Goal: Task Accomplishment & Management: Complete application form

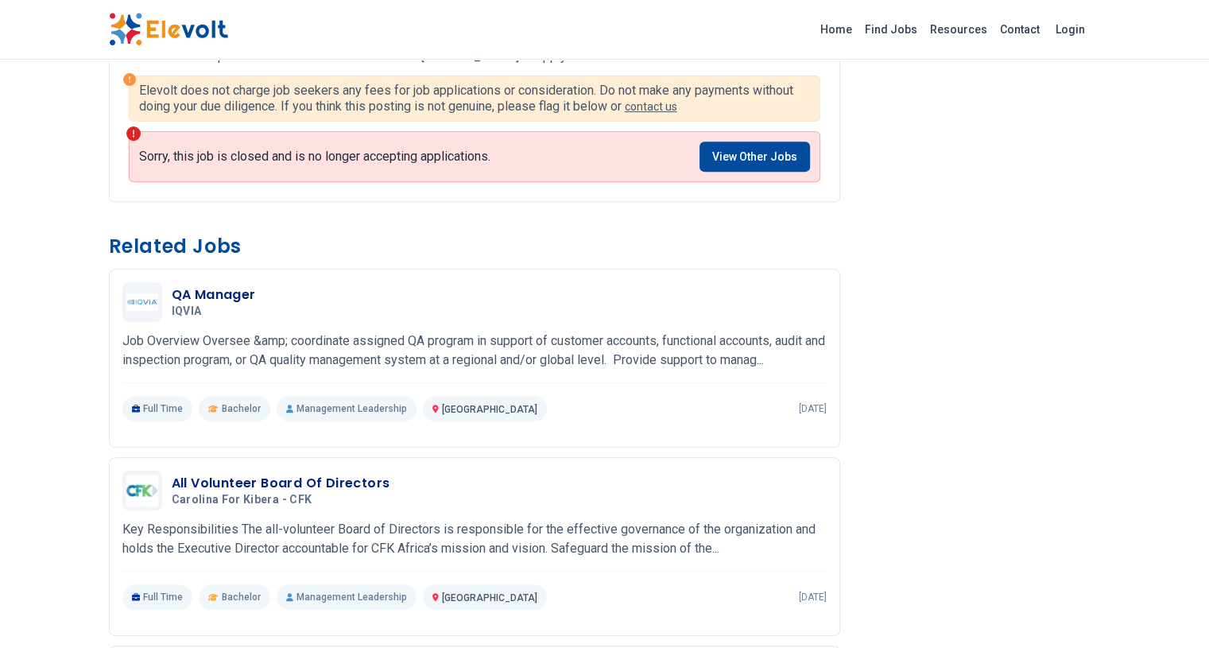
scroll to position [636, 0]
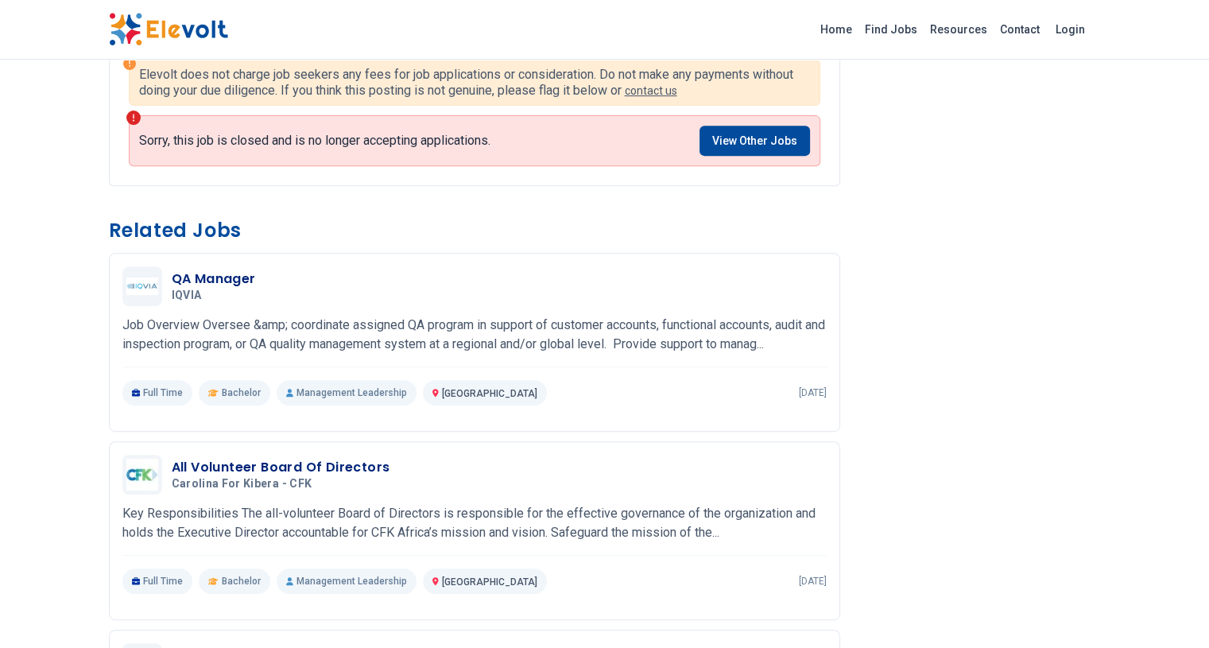
click at [109, 28] on img at bounding box center [168, 29] width 119 height 33
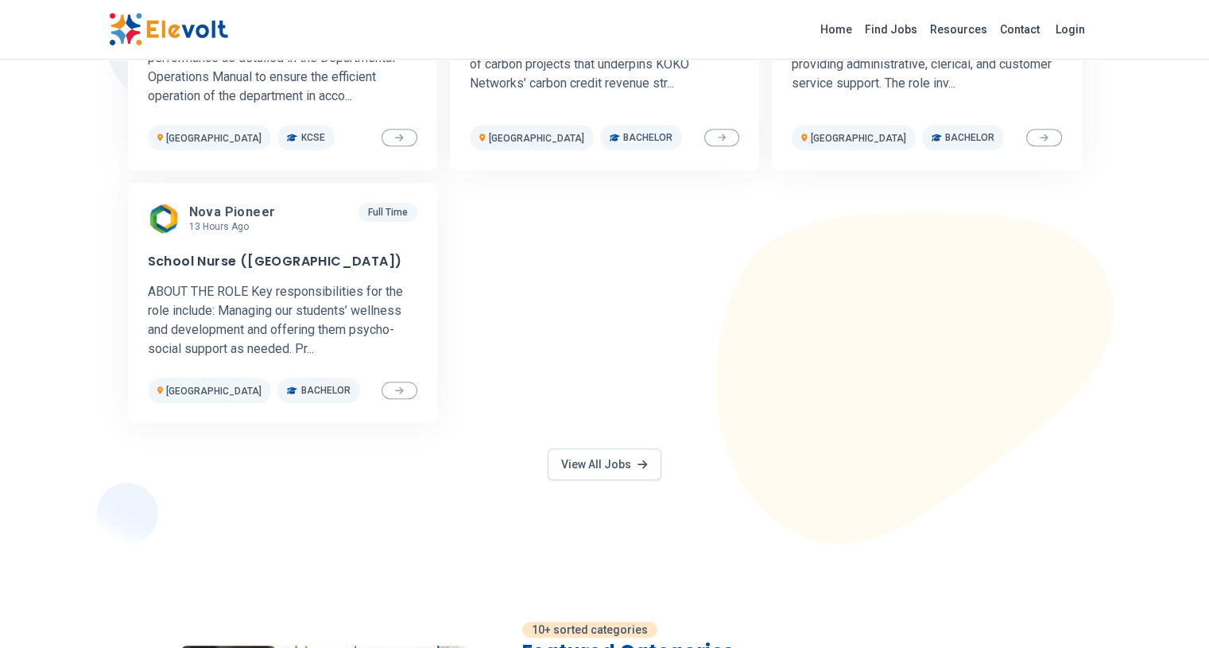
scroll to position [718, 0]
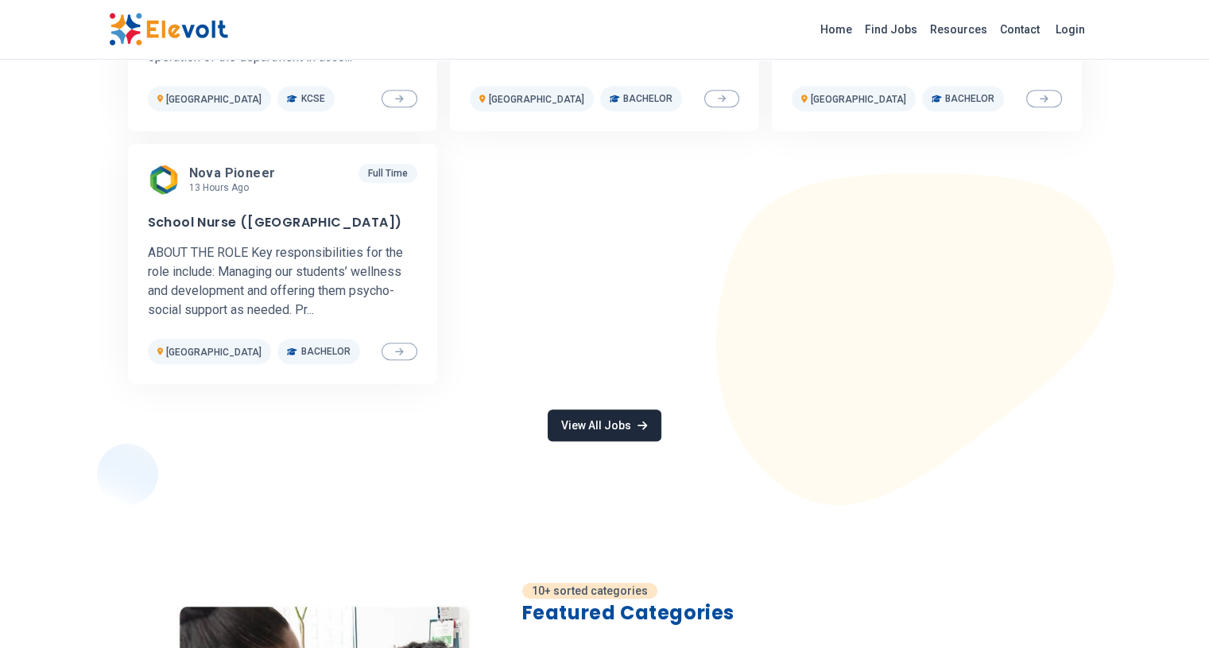
click at [585, 431] on link "View All Jobs" at bounding box center [604, 425] width 113 height 32
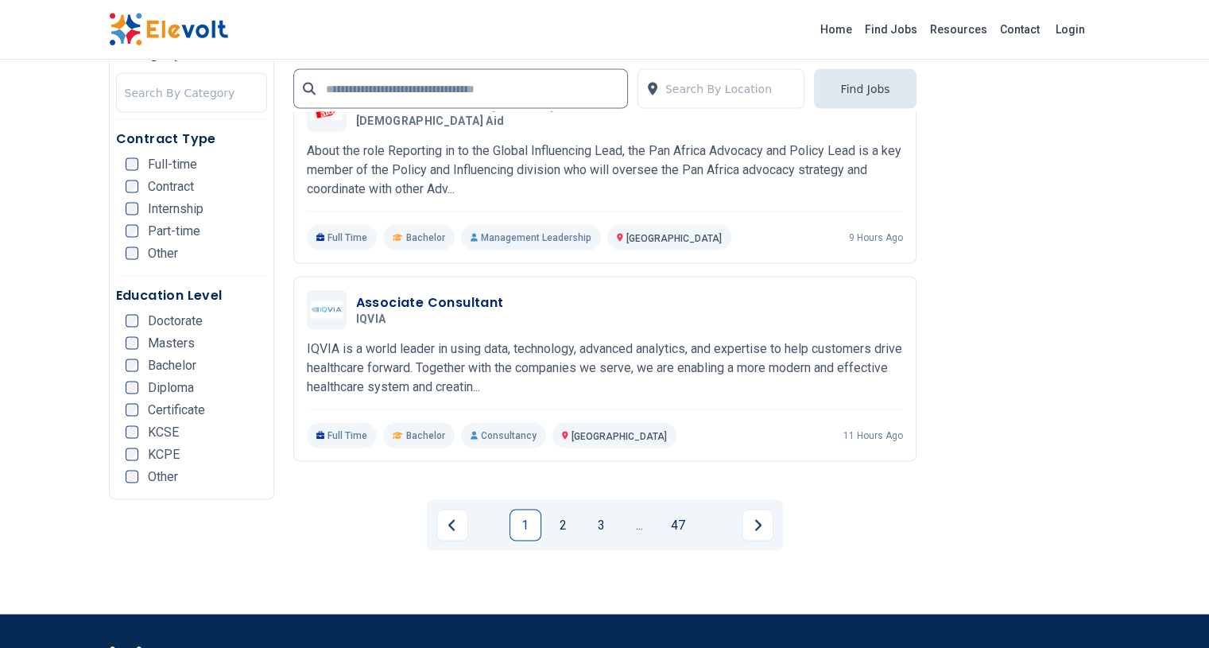
scroll to position [3100, 0]
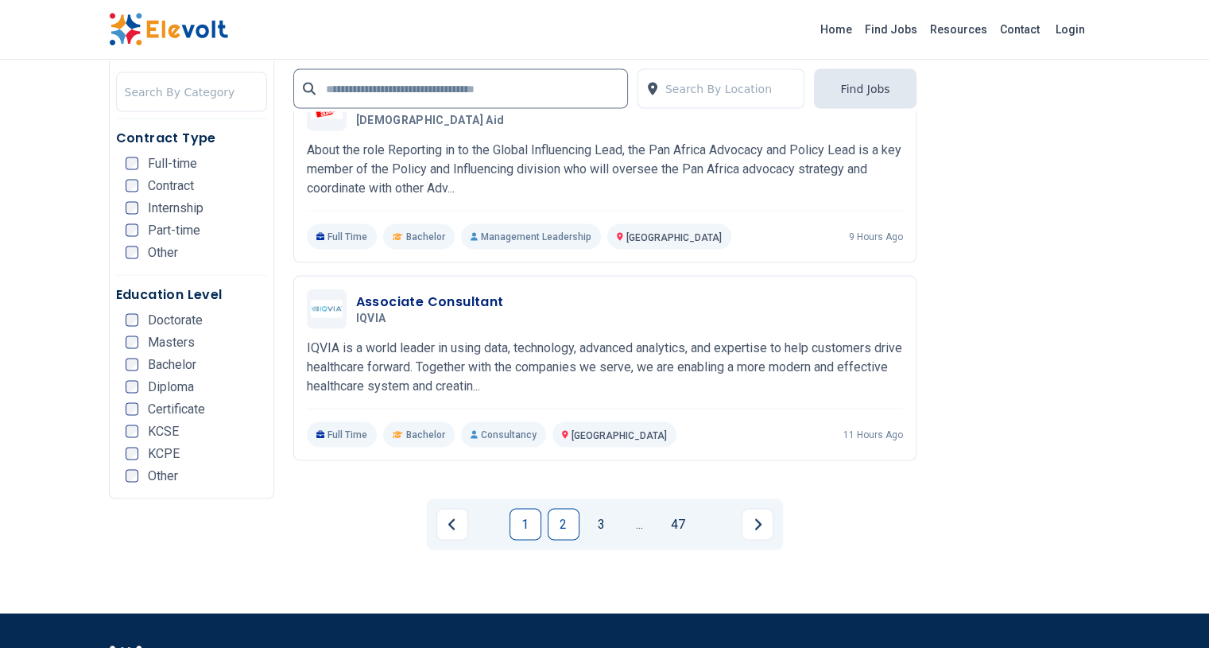
click at [549, 509] on link "2" at bounding box center [564, 525] width 32 height 32
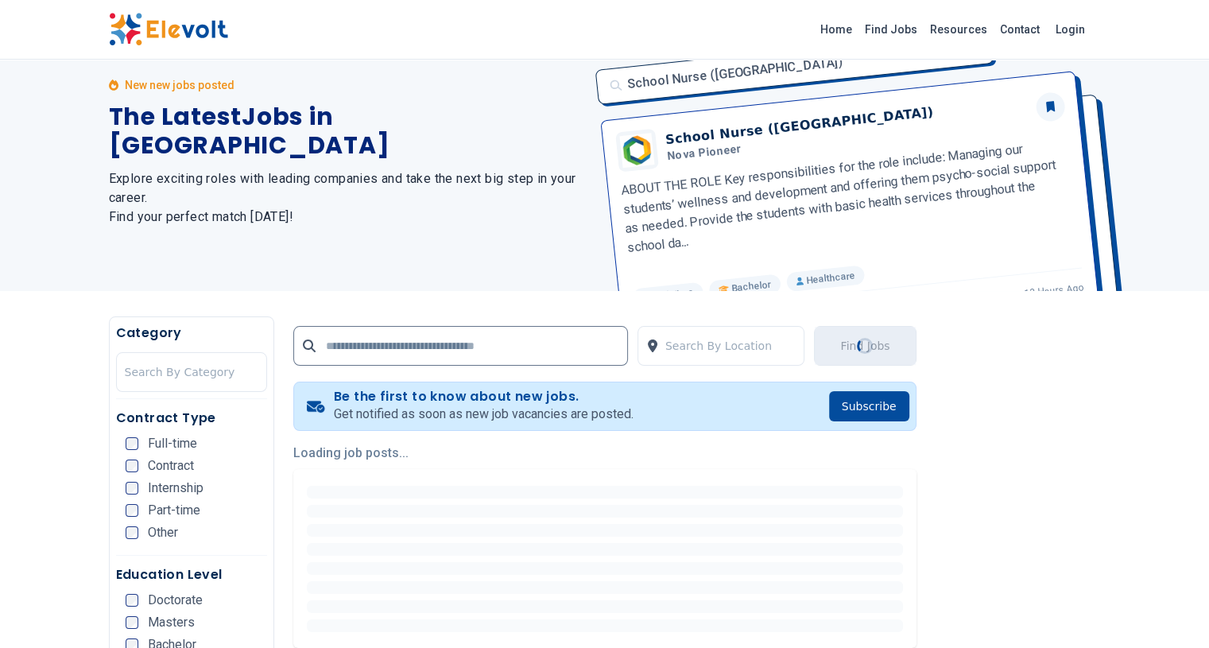
scroll to position [0, 0]
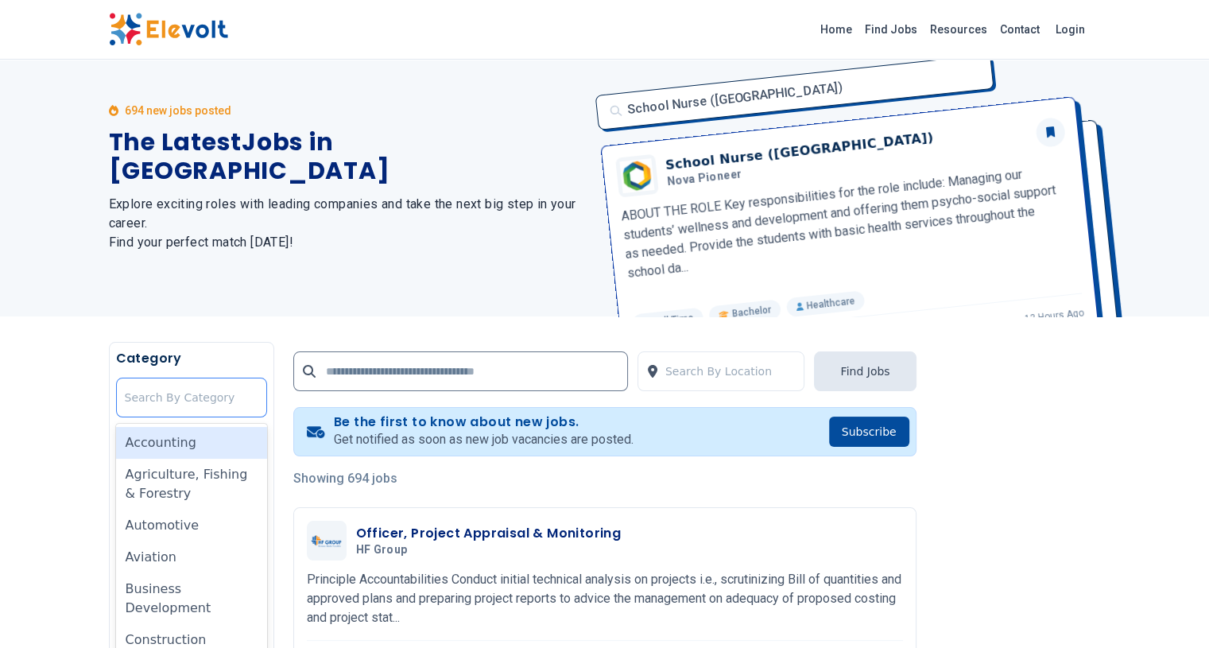
click at [117, 401] on div "Search By Category" at bounding box center [191, 397] width 149 height 38
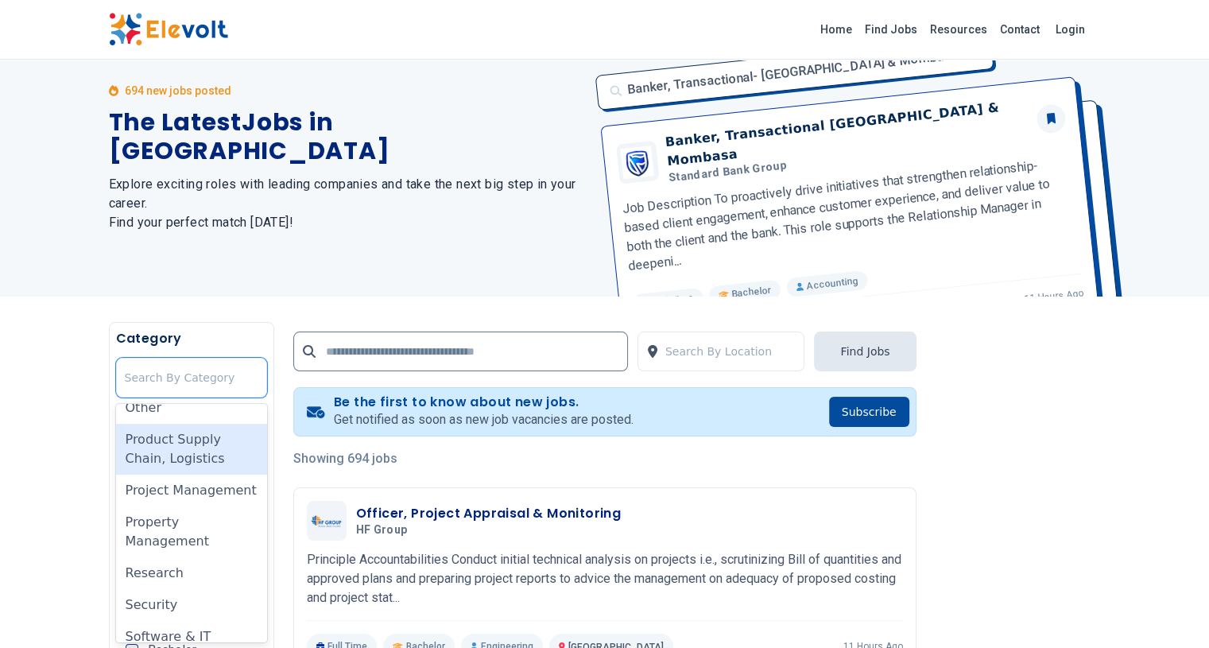
scroll to position [1014, 0]
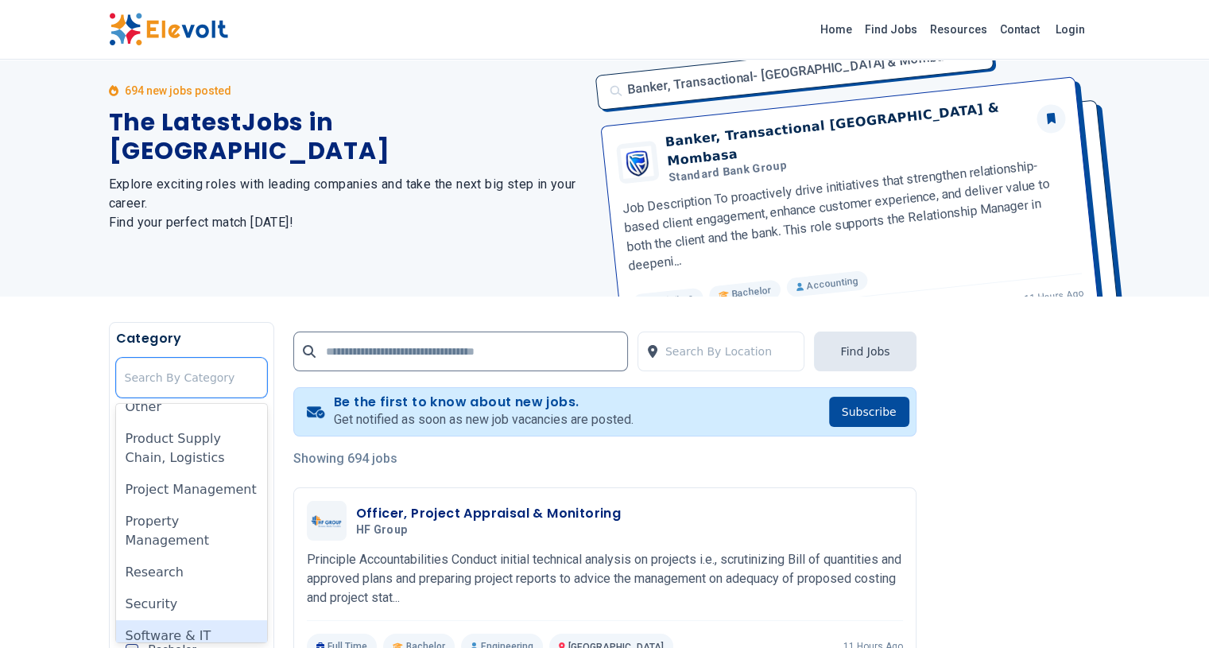
click at [116, 620] on div "Software & IT" at bounding box center [191, 636] width 151 height 32
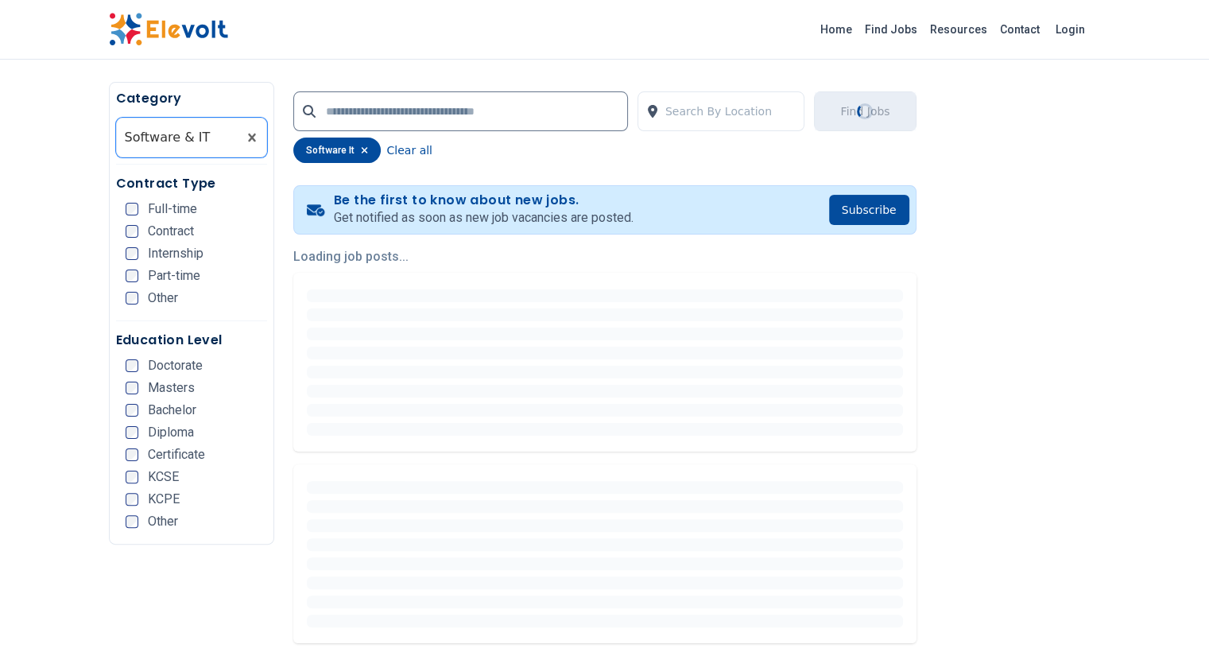
scroll to position [318, 0]
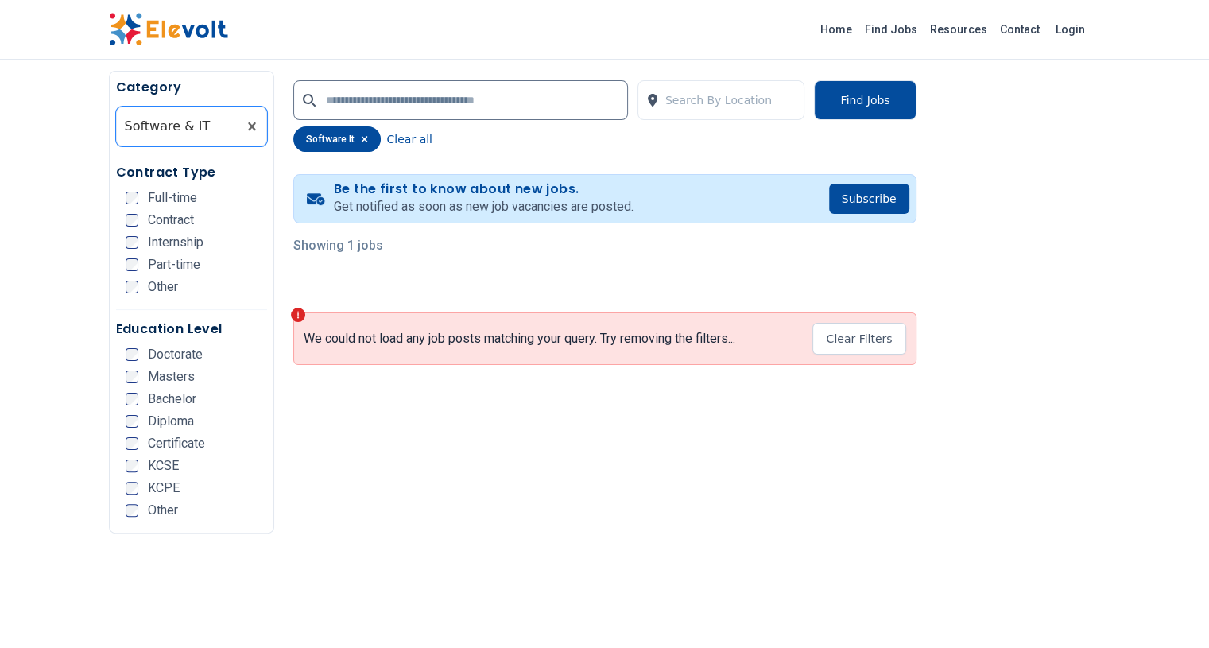
scroll to position [318, 0]
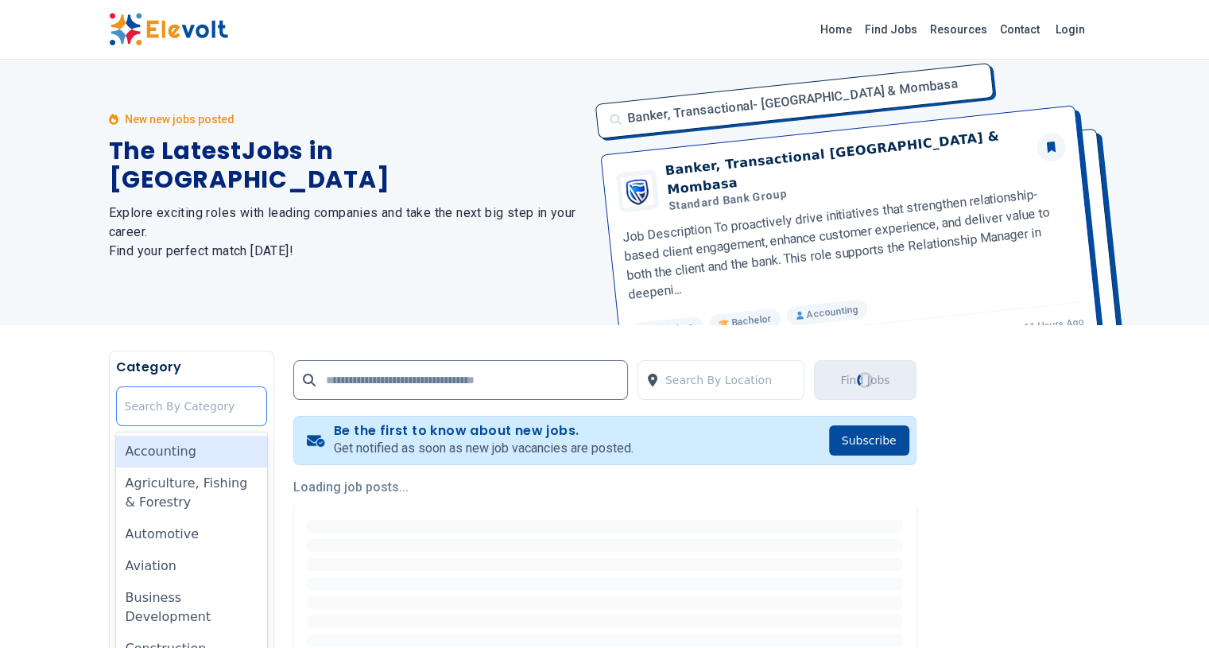
click at [137, 419] on div at bounding box center [192, 406] width 134 height 32
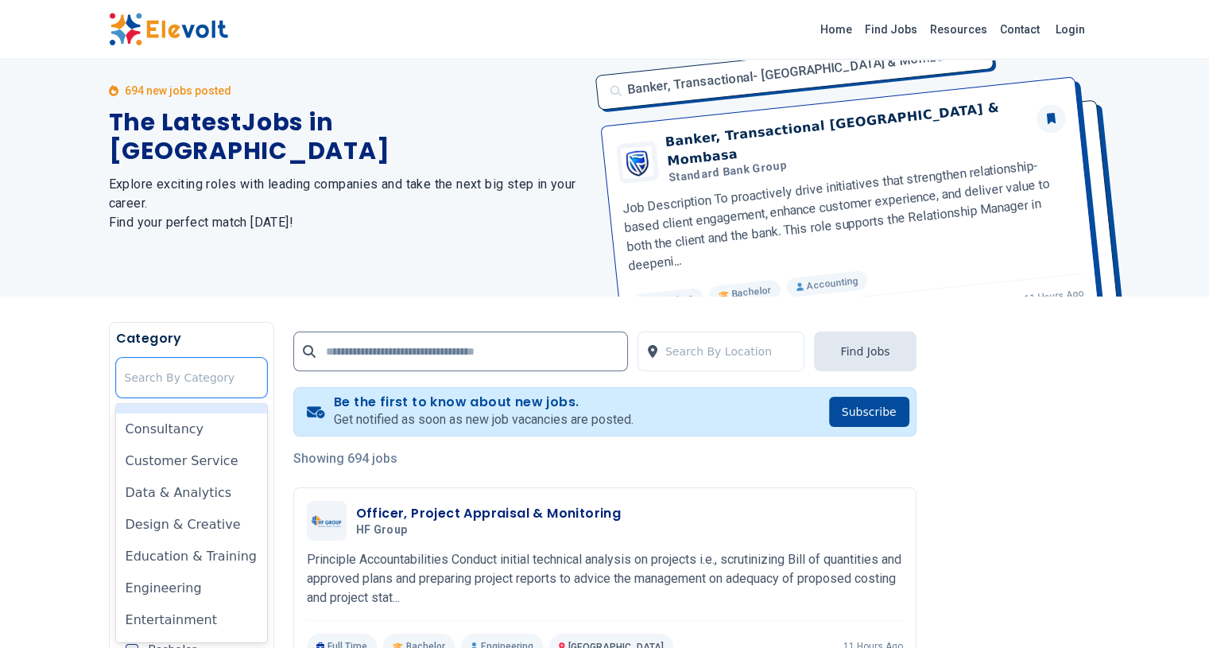
scroll to position [238, 0]
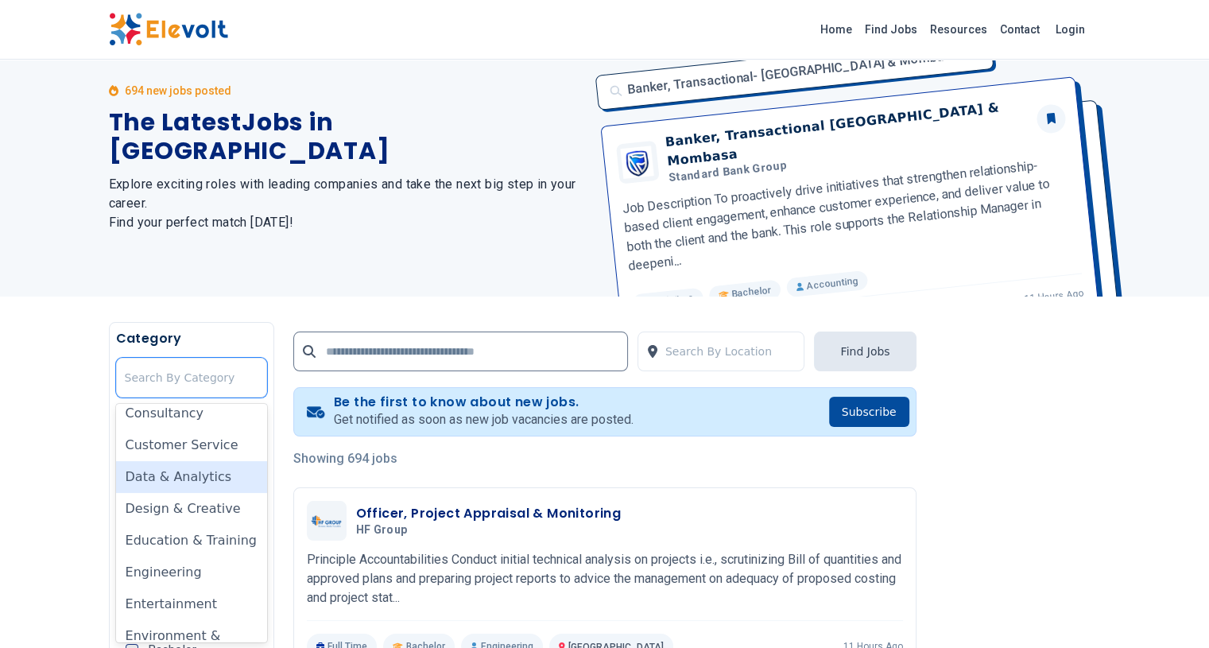
click at [116, 461] on div "Data & Analytics" at bounding box center [191, 477] width 151 height 32
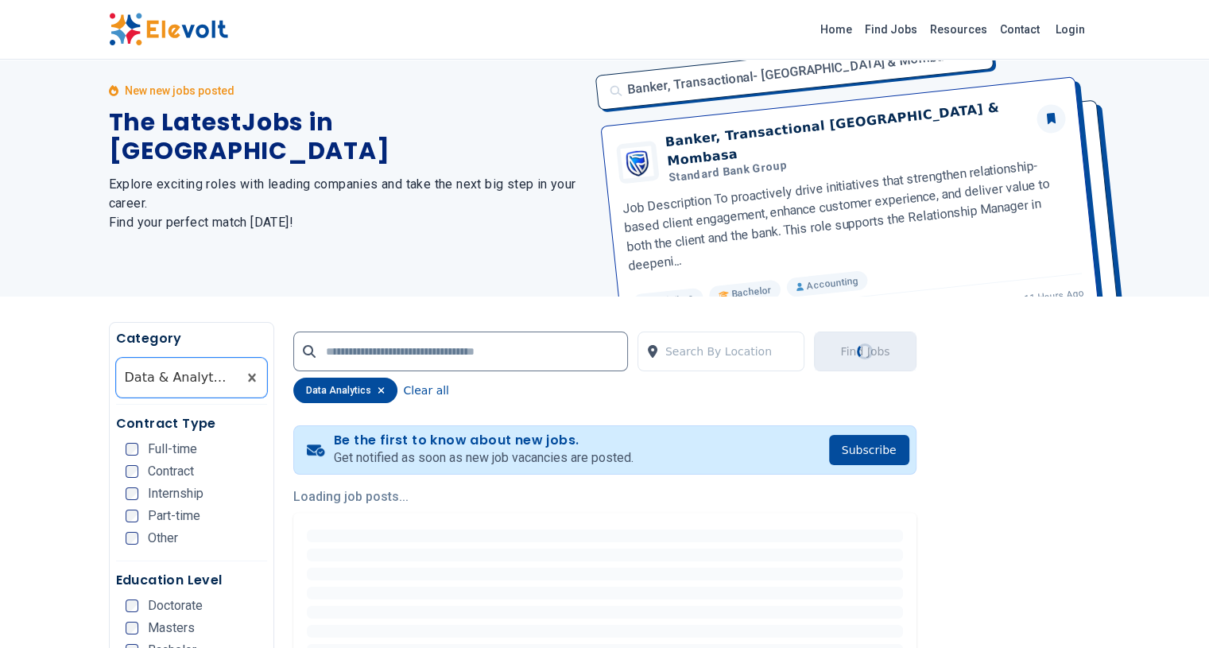
scroll to position [0, 0]
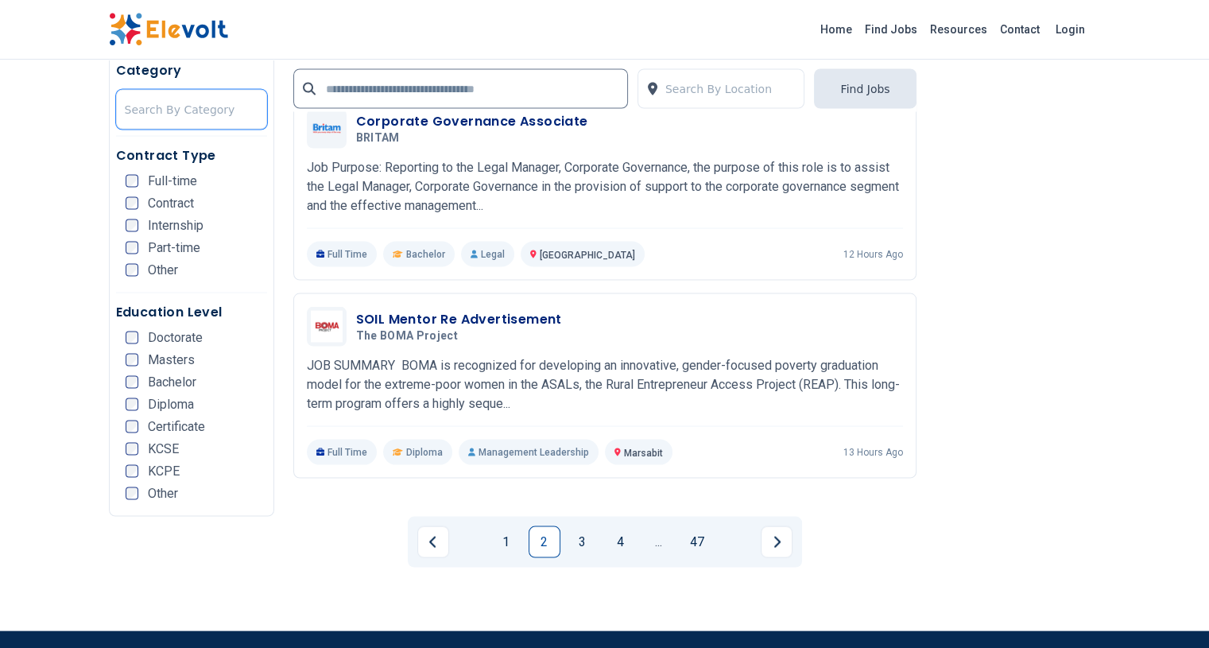
scroll to position [3100, 0]
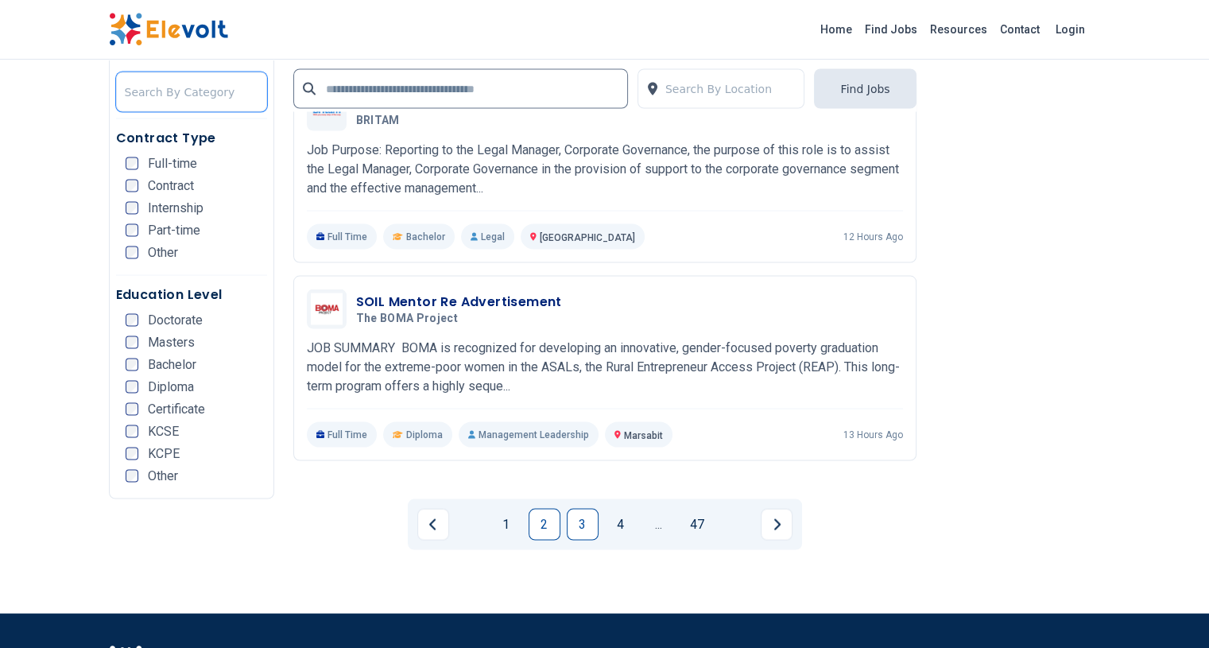
click at [570, 509] on link "3" at bounding box center [583, 525] width 32 height 32
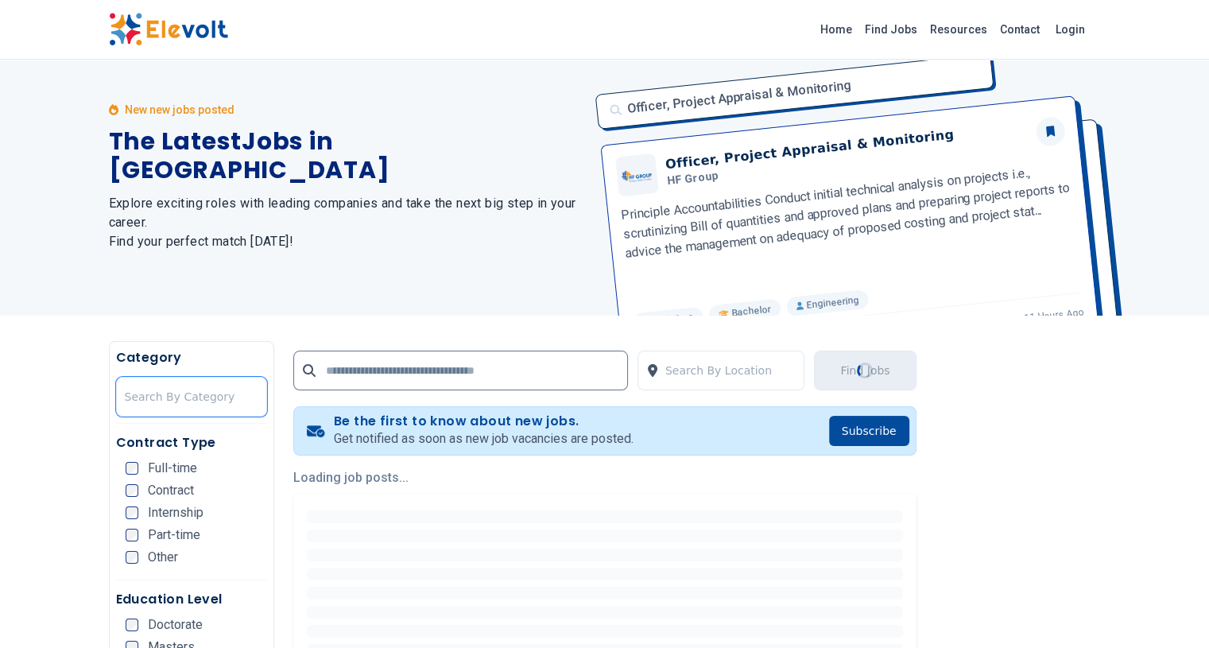
scroll to position [0, 0]
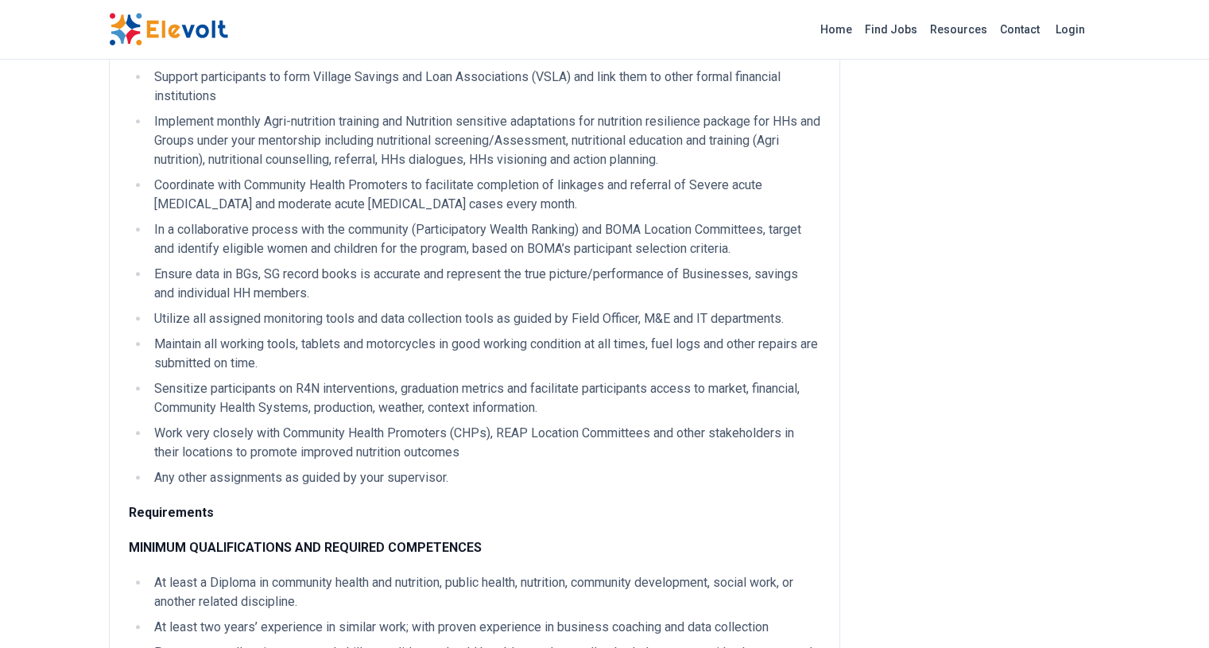
scroll to position [1033, 0]
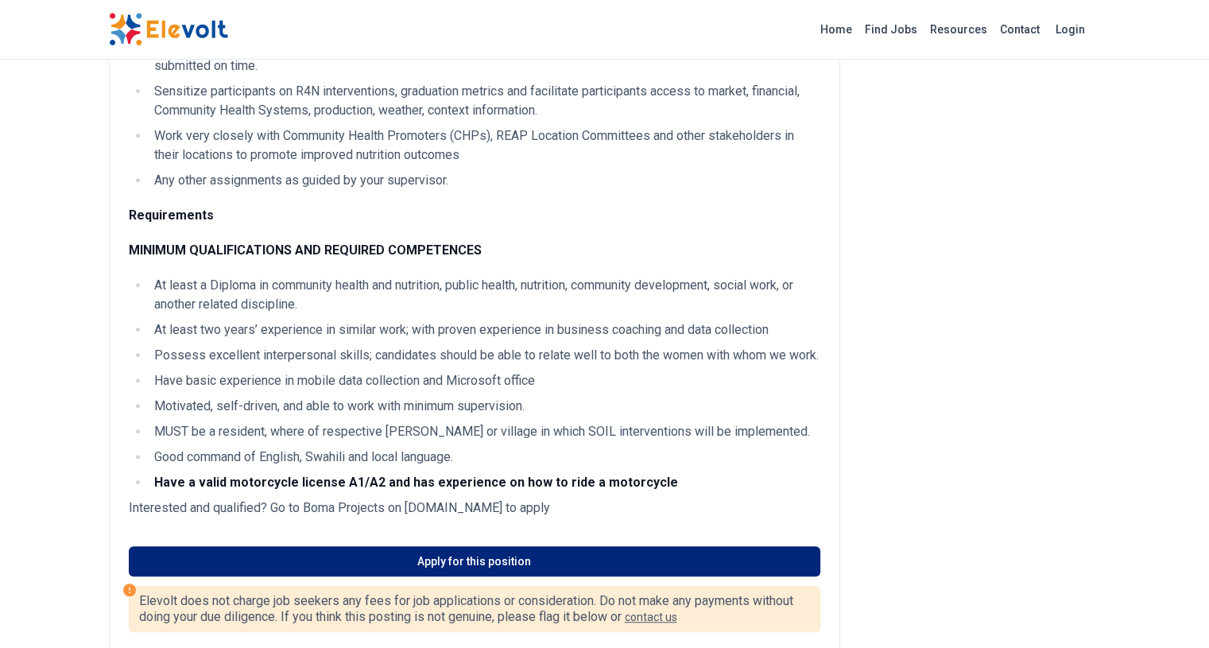
click at [399, 546] on link "Apply for this position" at bounding box center [475, 561] width 692 height 30
